Goal: Task Accomplishment & Management: Manage account settings

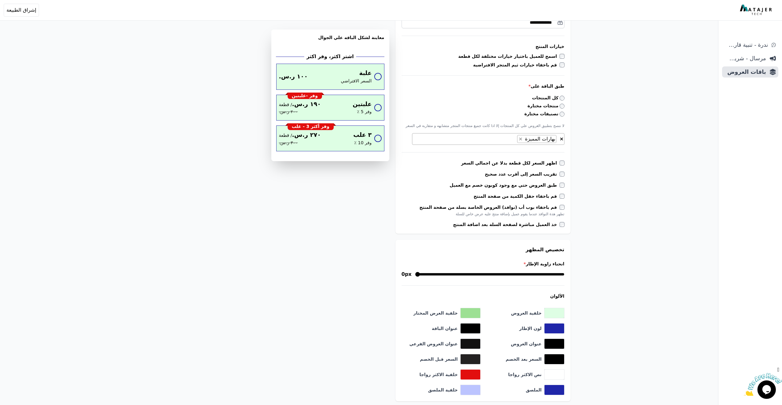
scroll to position [184, 0]
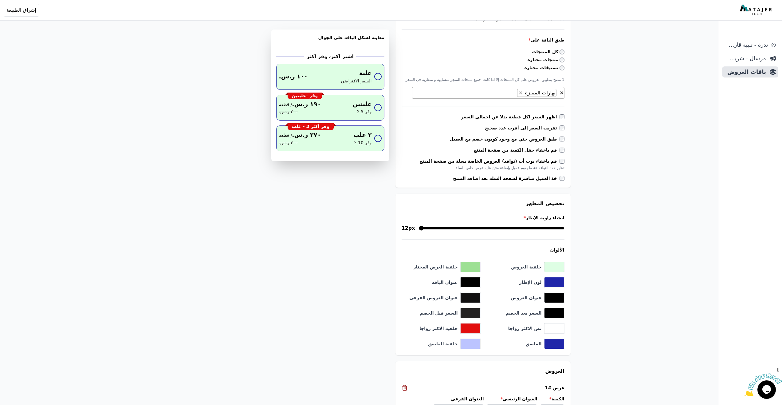
drag, startPoint x: 562, startPoint y: 229, endPoint x: 518, endPoint y: 229, distance: 44.0
type input "**"
click at [518, 229] on input "انحناء زاوية الإطار *" at bounding box center [492, 227] width 146 height 7
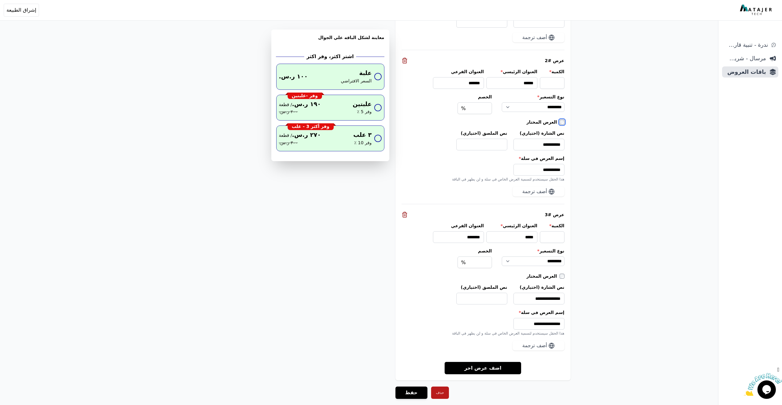
scroll to position [646, 0]
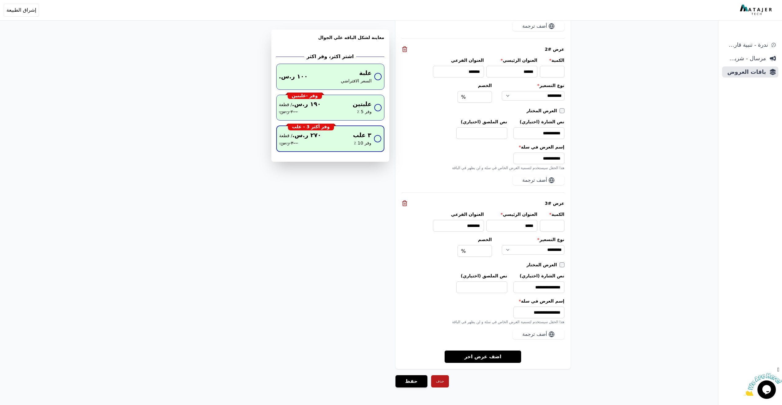
click at [324, 146] on div "٢٧٠ ر.س. / قطعة ٣٠٠ ر.س." at bounding box center [313, 138] width 69 height 15
click at [340, 111] on div "١٩٠ ر.س. / قطعة ٢٠٠ ر.س." at bounding box center [313, 107] width 68 height 15
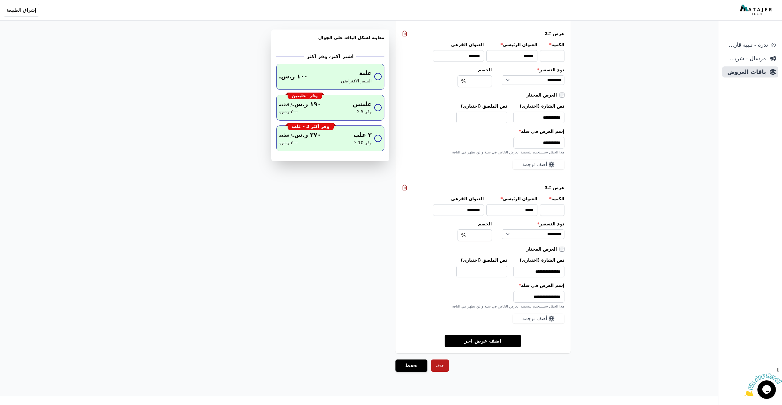
scroll to position [665, 0]
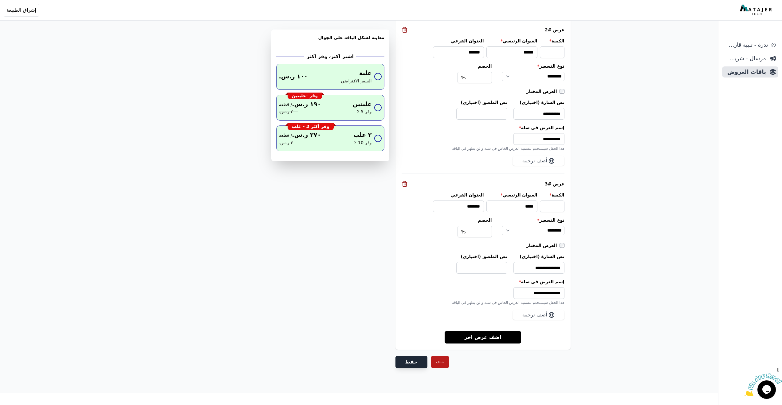
click at [409, 362] on button "حفظ" at bounding box center [412, 362] width 32 height 12
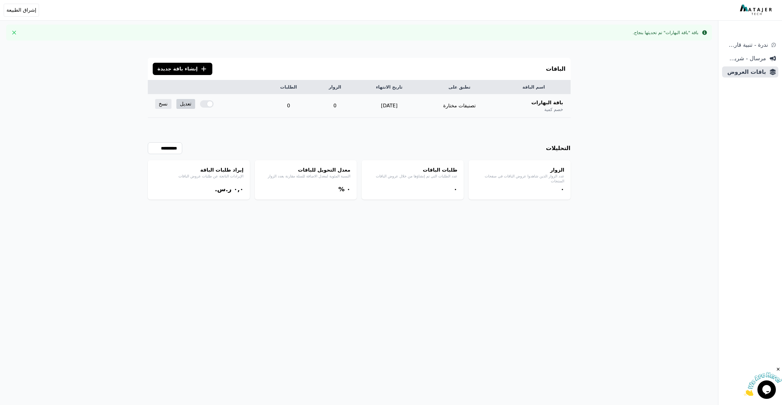
click at [185, 105] on link "تعديل" at bounding box center [185, 104] width 19 height 10
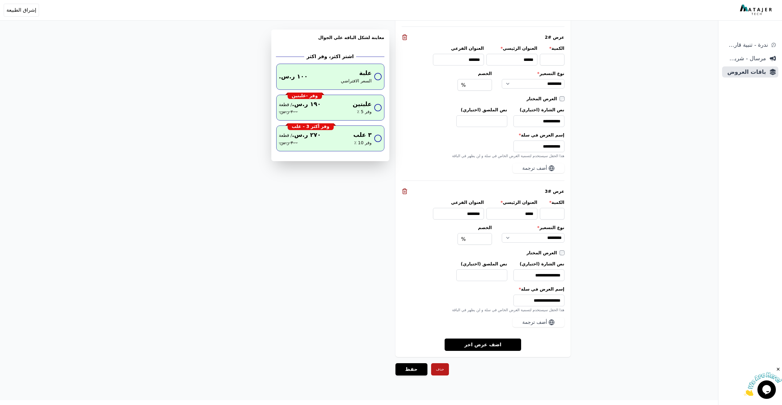
scroll to position [665, 0]
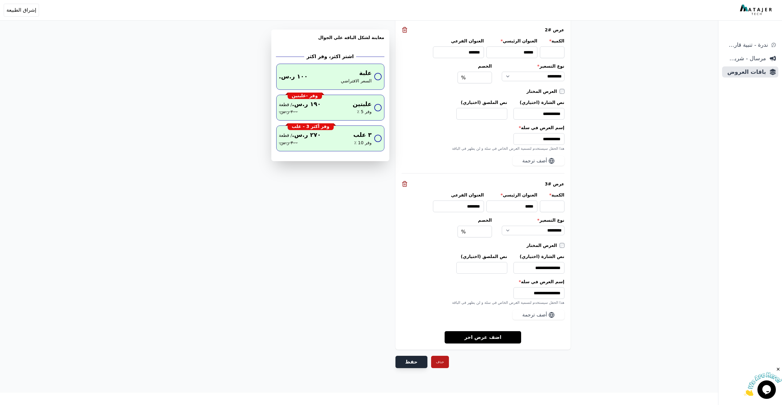
click at [409, 362] on button "حفظ" at bounding box center [412, 362] width 32 height 12
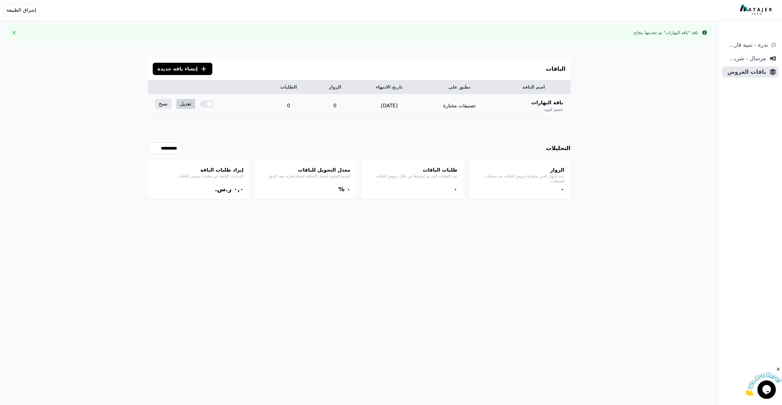
click at [186, 107] on link "تعديل" at bounding box center [185, 104] width 19 height 10
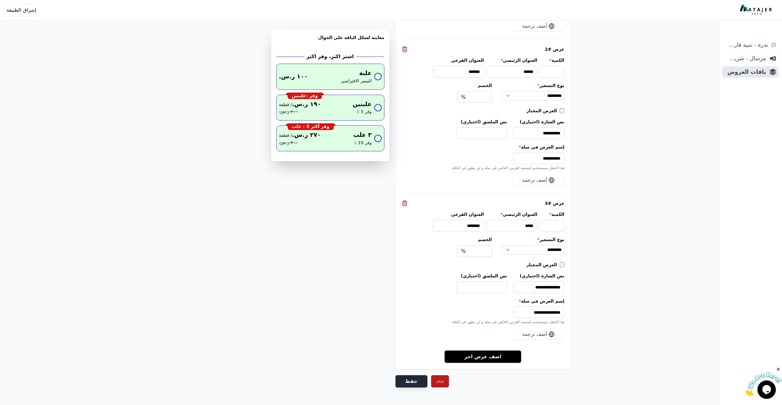
click at [413, 381] on button "حفظ" at bounding box center [412, 381] width 32 height 12
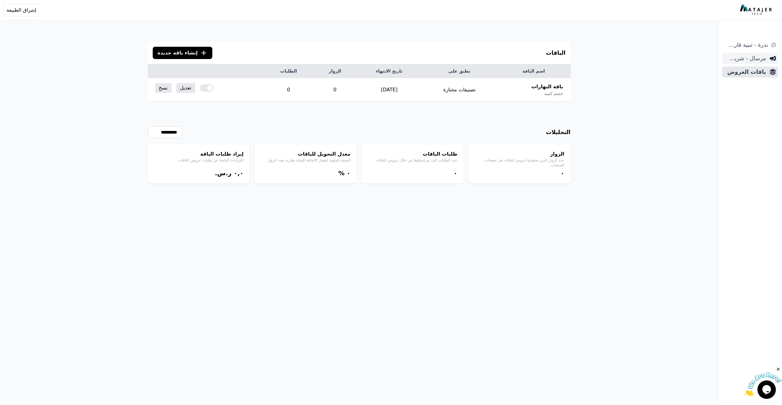
click at [755, 59] on span "مرسال - شريط دعاية" at bounding box center [746, 58] width 42 height 9
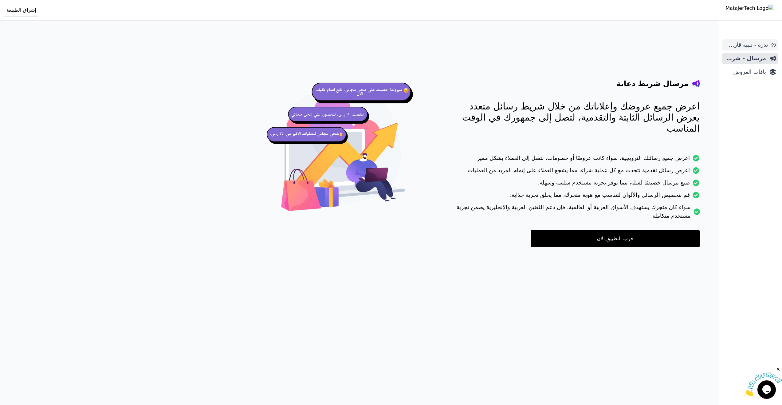
click at [751, 42] on span "ندرة - تنبية قارب علي النفاذ" at bounding box center [746, 45] width 43 height 9
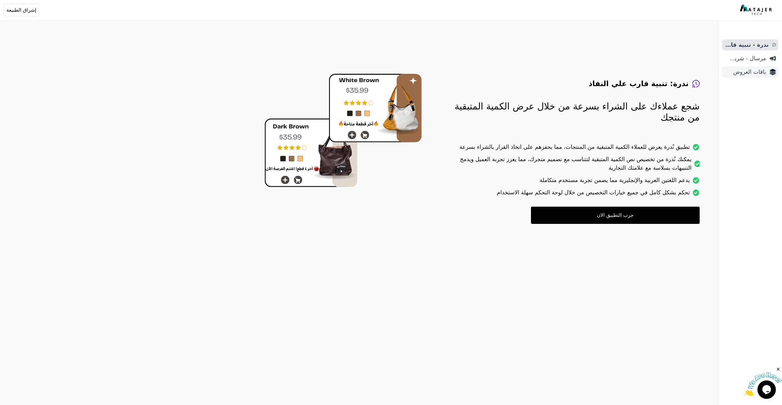
click at [748, 73] on span "باقات العروض" at bounding box center [746, 72] width 42 height 9
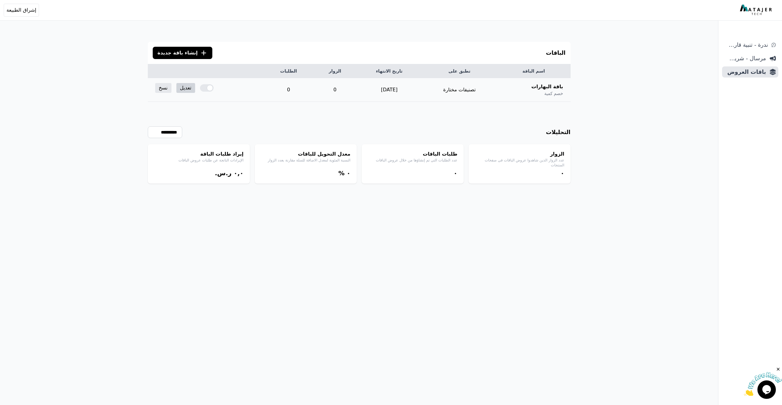
click at [186, 89] on link "تعديل" at bounding box center [185, 88] width 19 height 10
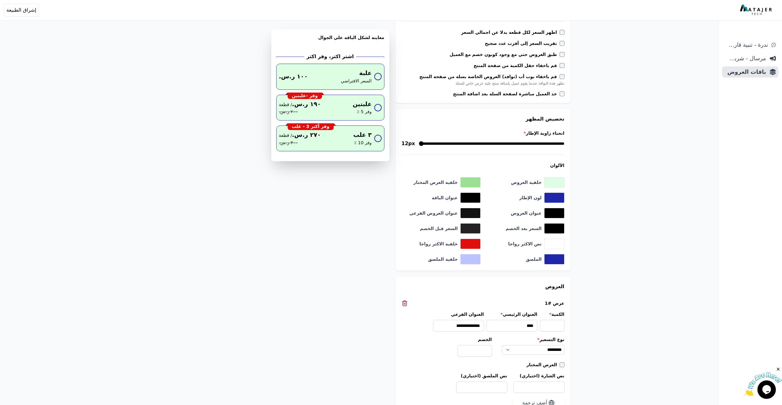
scroll to position [235, 0]
